Goal: Transaction & Acquisition: Purchase product/service

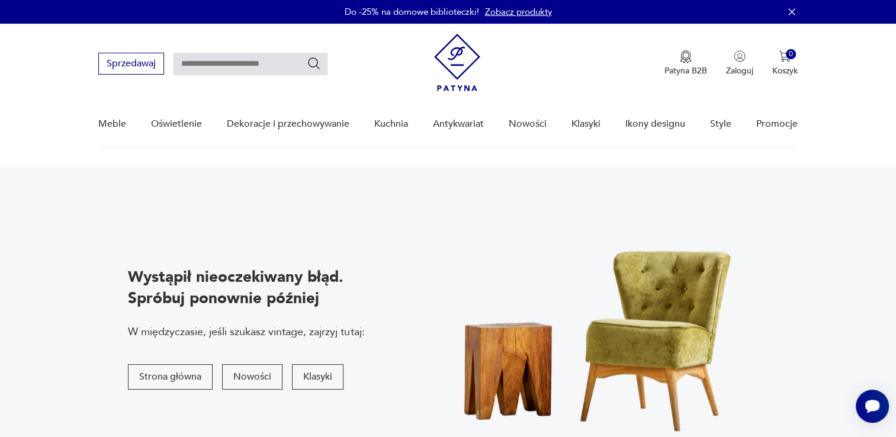
click at [259, 65] on input "text" at bounding box center [251, 64] width 154 height 23
type input "***"
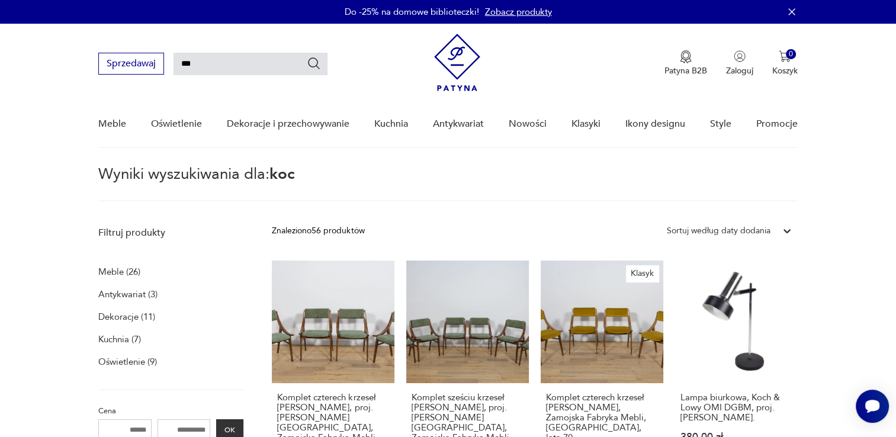
drag, startPoint x: 249, startPoint y: 59, endPoint x: 86, endPoint y: 30, distance: 165.6
click at [88, 30] on nav "Sprzedawaj *** Patyna B2B Zaloguj 0 Koszyk Twój koszyk ( 0 ) Brak produktów w k…" at bounding box center [448, 86] width 896 height 124
click at [321, 63] on div "*******" at bounding box center [251, 63] width 154 height 21
type input "*******"
click at [309, 61] on icon "Szukaj" at bounding box center [315, 63] width 12 height 12
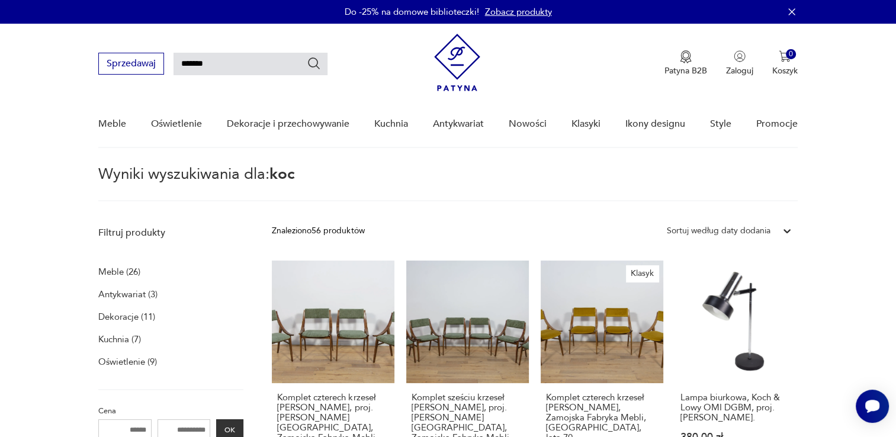
type input "*******"
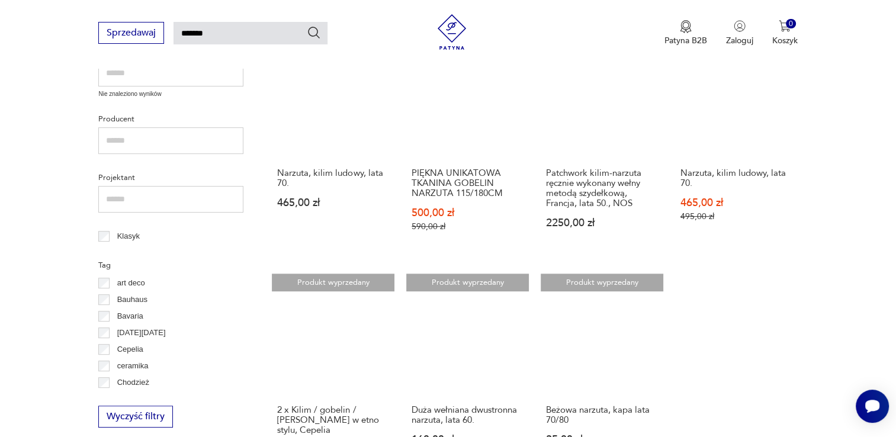
scroll to position [516, 0]
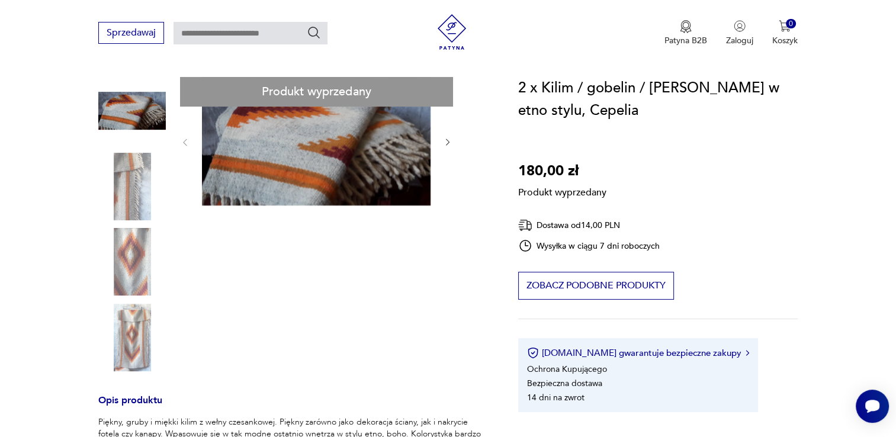
click at [449, 139] on div "Produkt wyprzedany Opis produktu Piękny, gruby i miękki kilim z wełny czesankow…" at bounding box center [293, 422] width 391 height 691
click at [448, 143] on div "Produkt wyprzedany Opis produktu Piękny, gruby i miękki kilim z wełny czesankow…" at bounding box center [293, 422] width 391 height 691
click at [121, 181] on div "Produkt wyprzedany Opis produktu Piękny, gruby i miękki kilim z wełny czesankow…" at bounding box center [293, 422] width 391 height 691
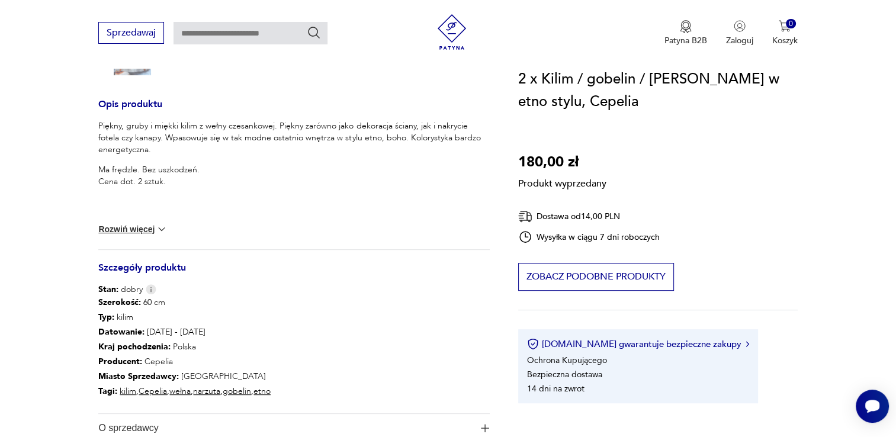
scroll to position [533, 0]
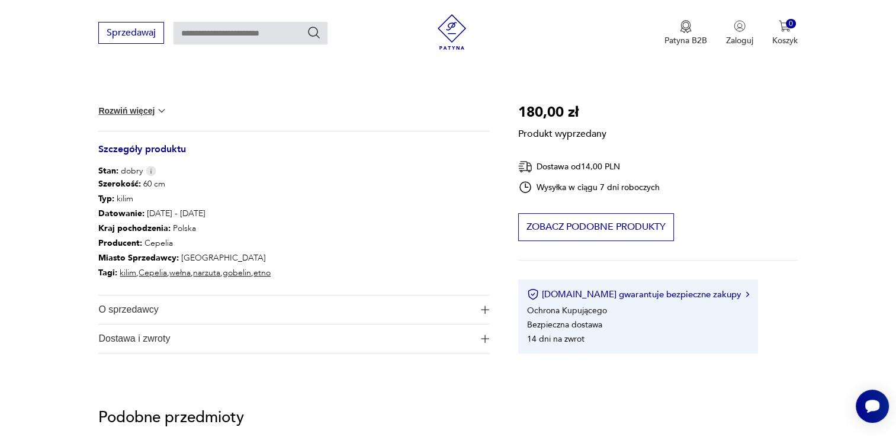
click at [185, 306] on span "O sprzedawcy" at bounding box center [285, 310] width 375 height 28
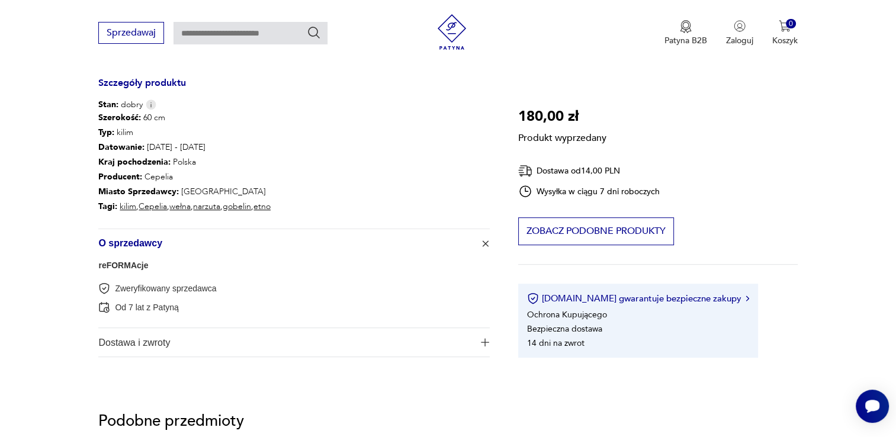
scroll to position [652, 0]
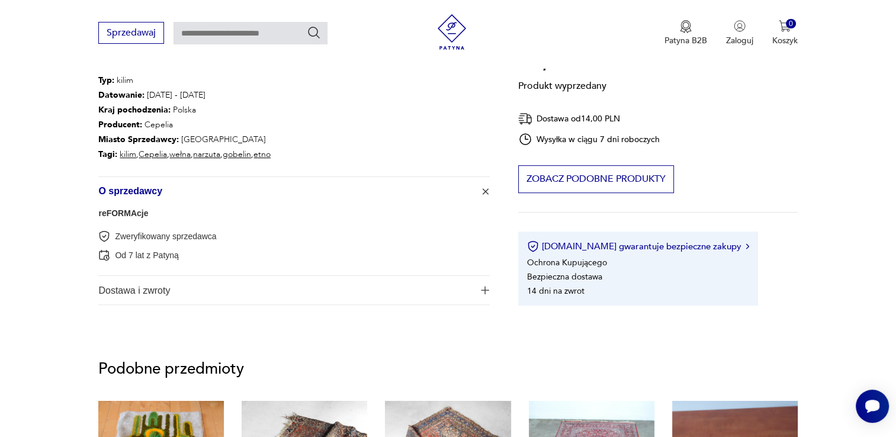
click at [201, 295] on span "Dostawa i zwroty" at bounding box center [285, 290] width 375 height 28
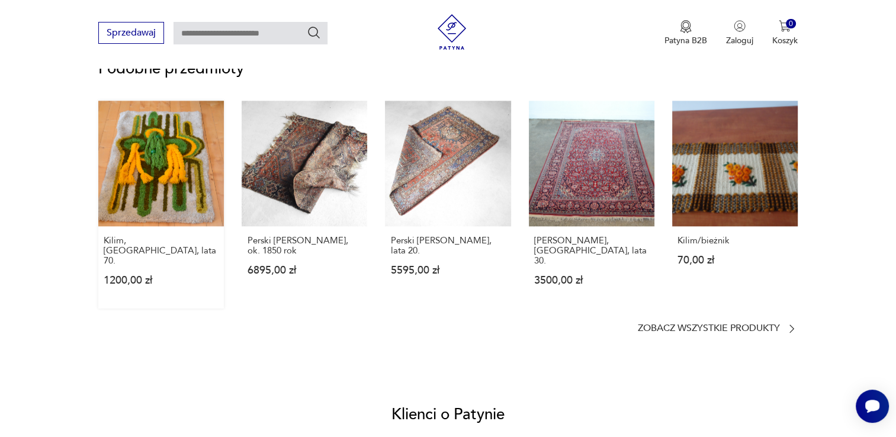
scroll to position [1066, 0]
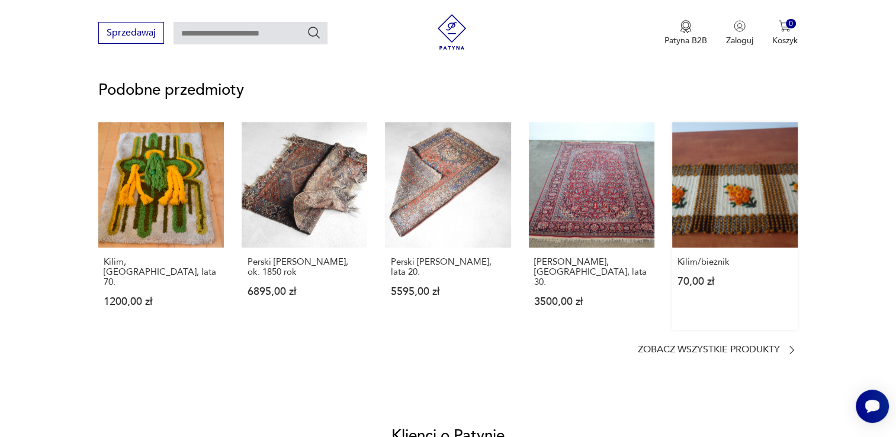
click at [752, 212] on link "Kilim/bieżnik 70,00 zł" at bounding box center [735, 226] width 126 height 208
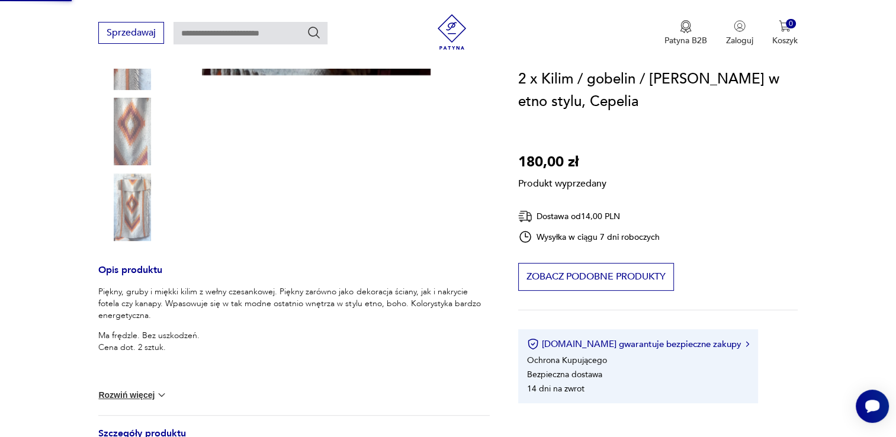
scroll to position [62, 0]
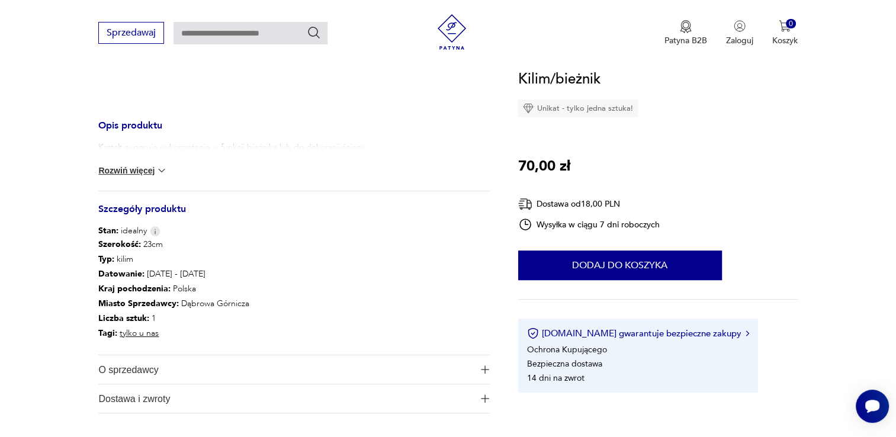
scroll to position [415, 0]
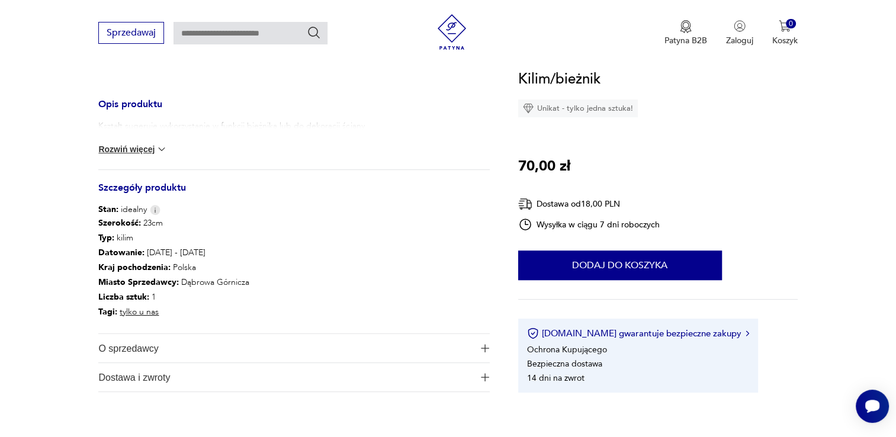
click at [169, 353] on span "O sprzedawcy" at bounding box center [285, 348] width 375 height 28
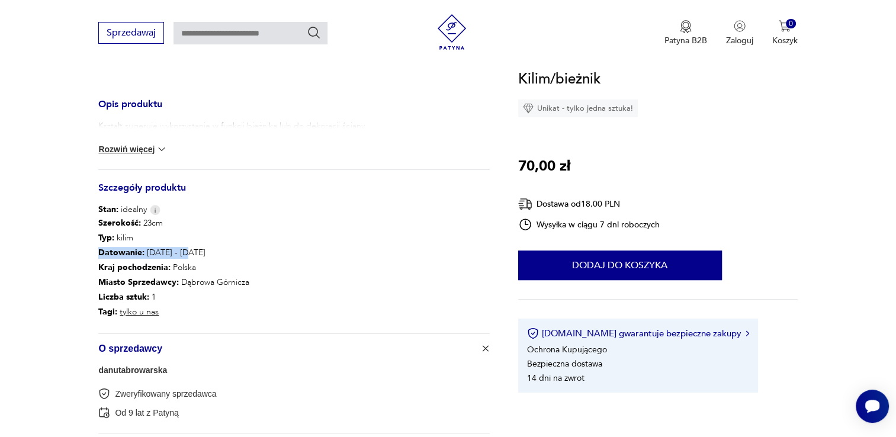
drag, startPoint x: 90, startPoint y: 259, endPoint x: 268, endPoint y: 247, distance: 178.1
click at [268, 247] on section "Opis produktu Kształt sugeruje wykorzystanie w funkcji bieżnika lub do dekoracj…" at bounding box center [448, 136] width 896 height 710
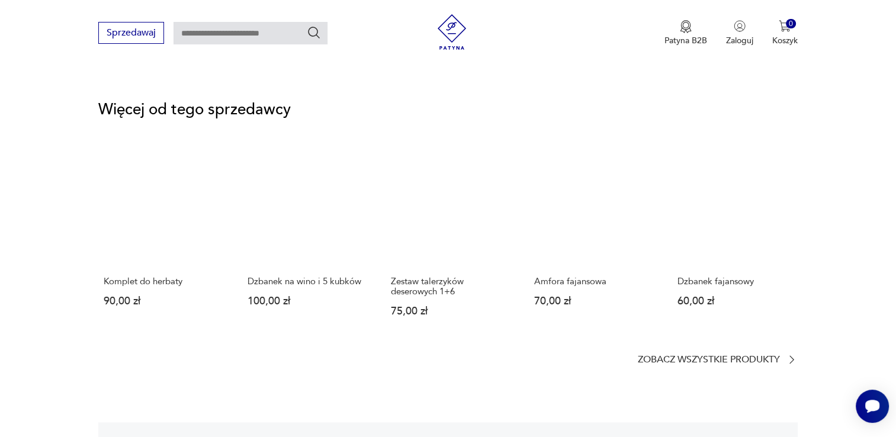
scroll to position [1540, 0]
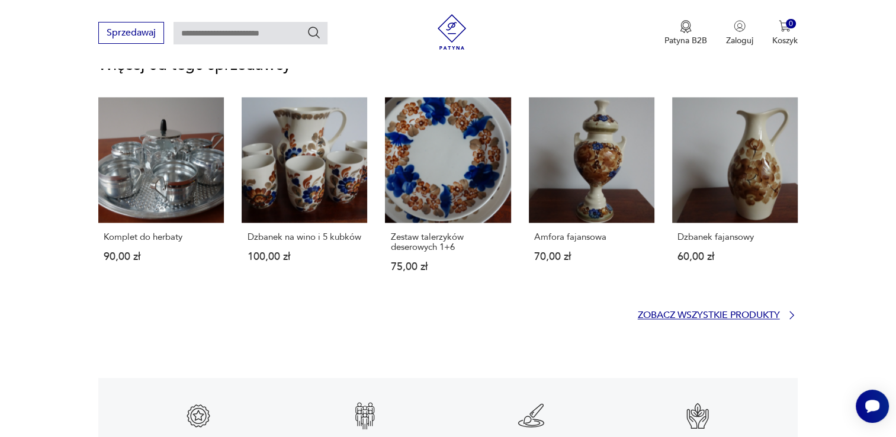
click at [754, 312] on p "Zobacz wszystkie produkty" at bounding box center [709, 316] width 142 height 8
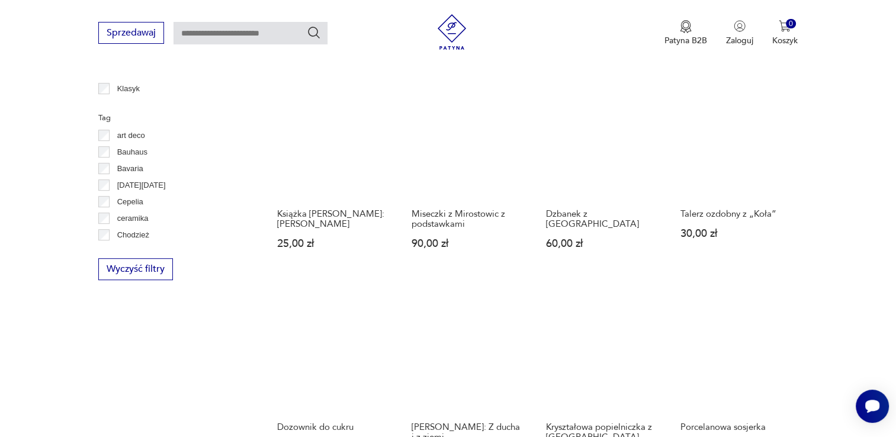
scroll to position [954, 0]
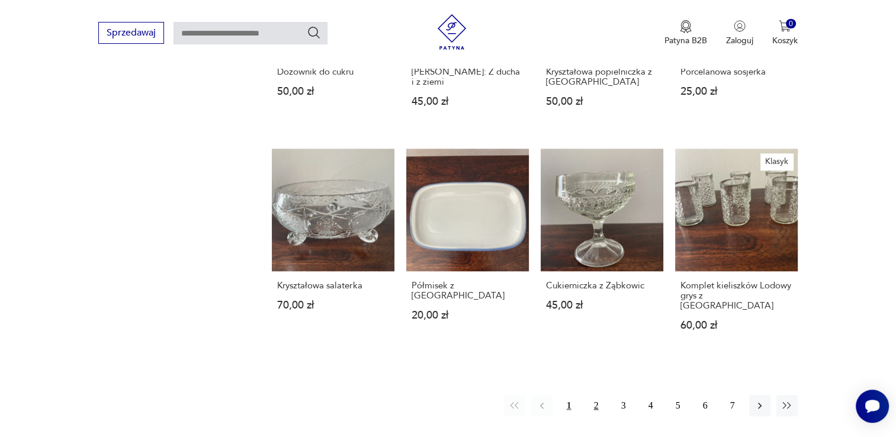
click at [597, 396] on button "2" at bounding box center [596, 405] width 21 height 21
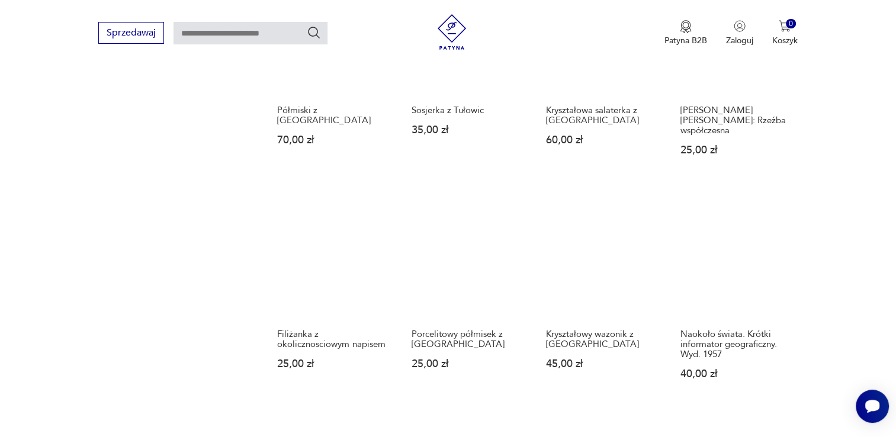
scroll to position [1014, 0]
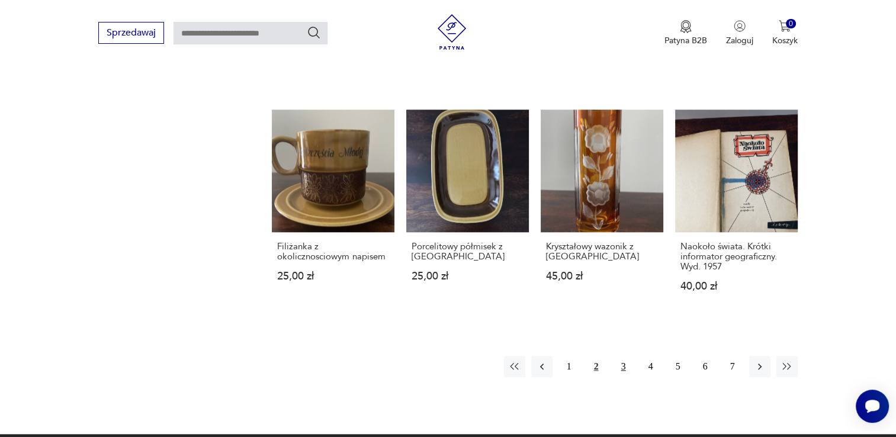
click at [619, 356] on button "3" at bounding box center [623, 366] width 21 height 21
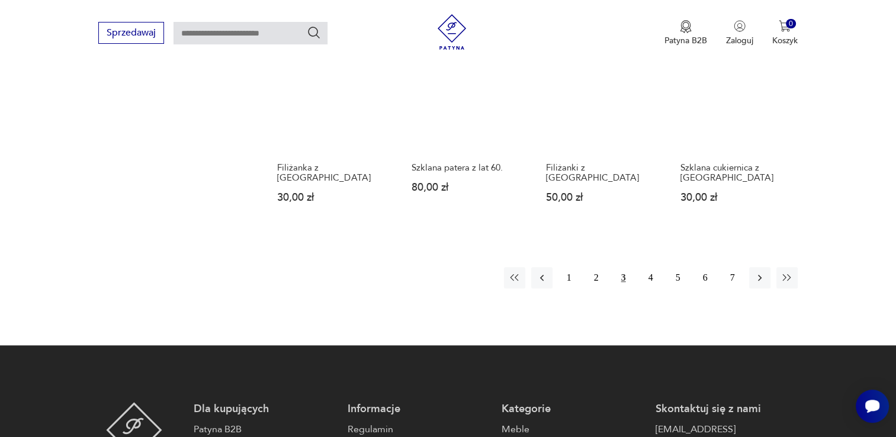
scroll to position [1073, 0]
